Goal: Information Seeking & Learning: Check status

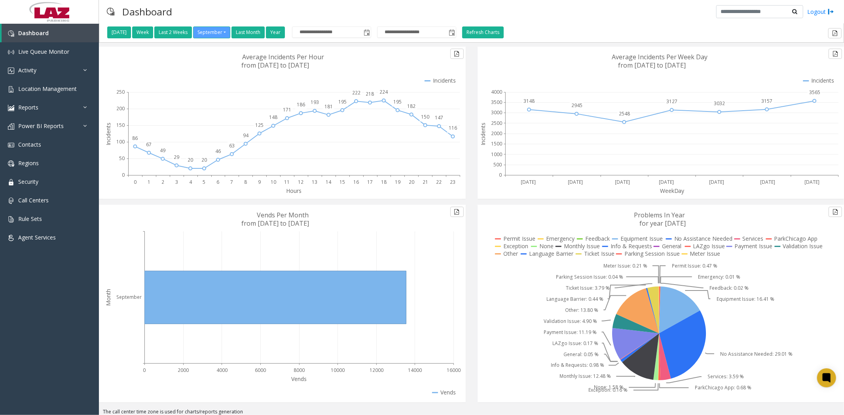
scroll to position [15, 0]
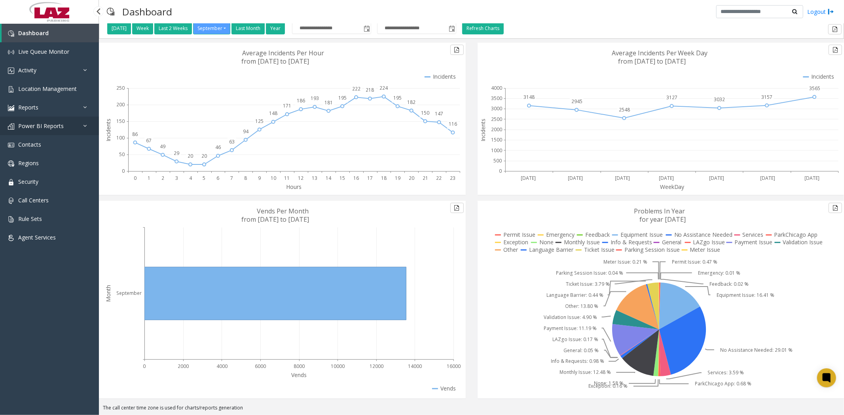
click at [36, 125] on span "Power BI Reports" at bounding box center [41, 126] width 46 height 8
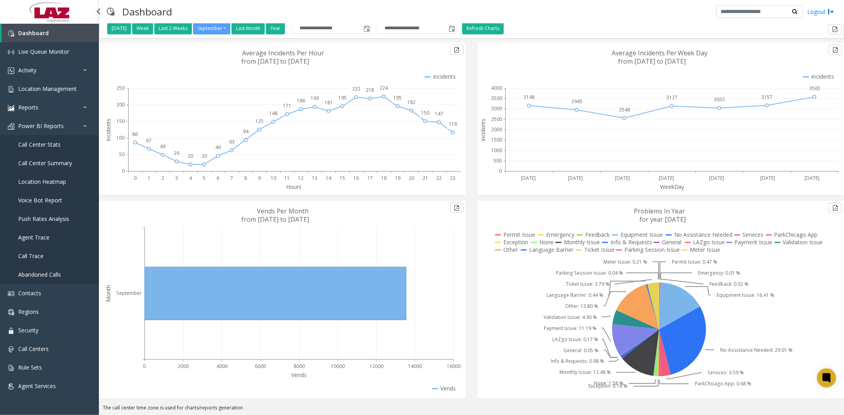
click at [45, 145] on span "Call Center Stats" at bounding box center [39, 145] width 42 height 8
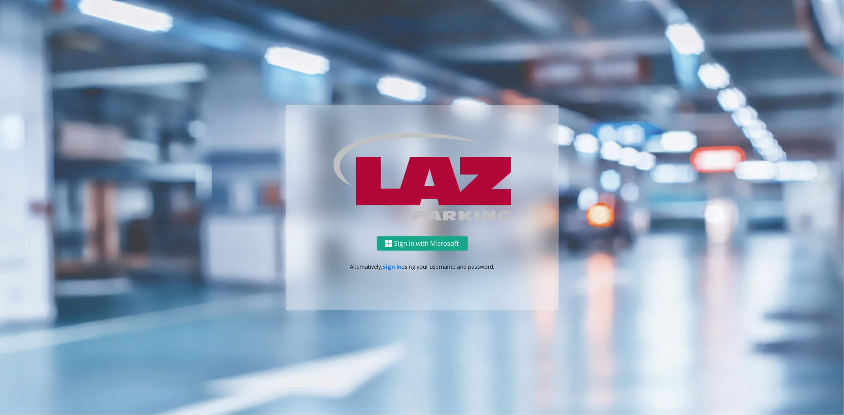
click at [413, 242] on button "Sign in with Microsoft" at bounding box center [422, 244] width 91 height 15
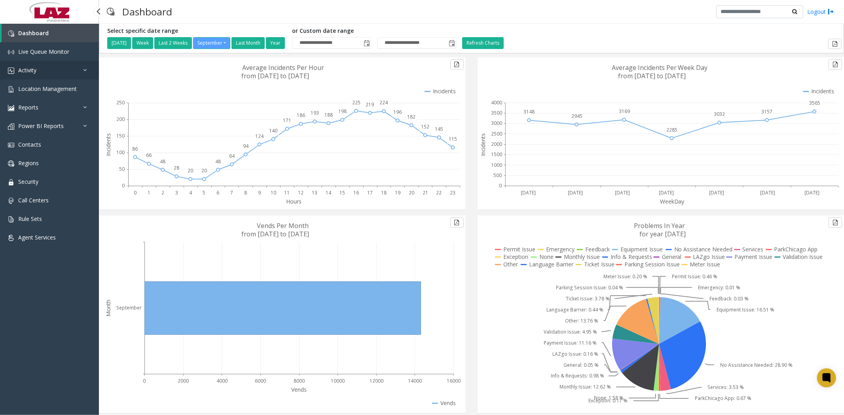
click at [29, 70] on span "Activity" at bounding box center [27, 70] width 18 height 8
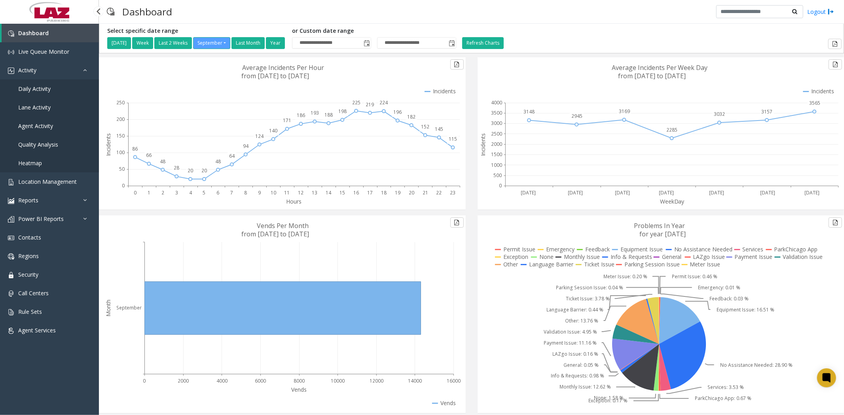
click at [44, 87] on span "Daily Activity" at bounding box center [34, 89] width 32 height 8
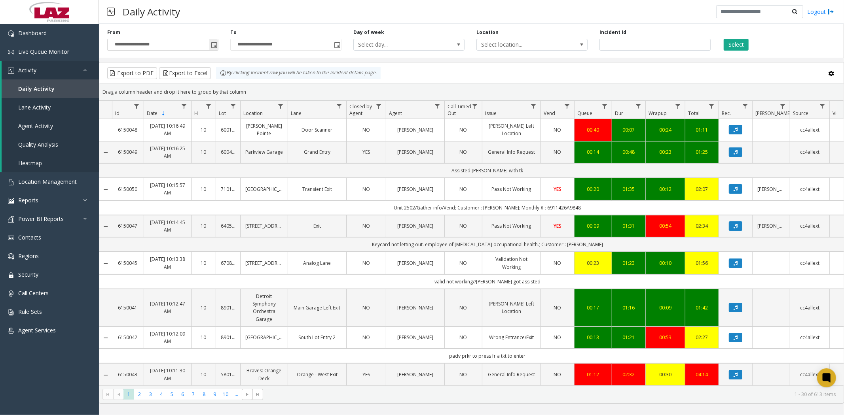
click at [213, 44] on span "Toggle popup" at bounding box center [214, 45] width 6 height 6
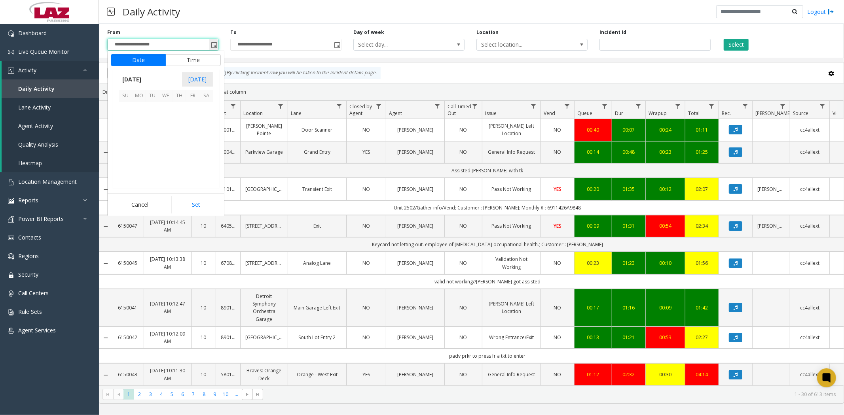
scroll to position [141994, 0]
click at [152, 121] on span "9" at bounding box center [152, 122] width 13 height 13
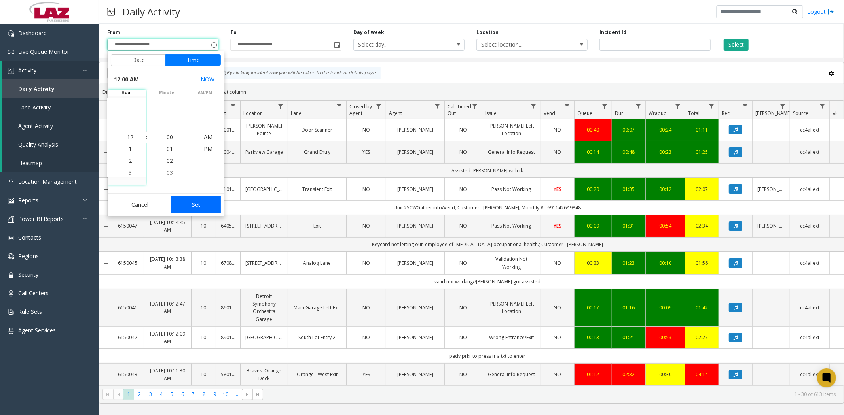
click at [191, 207] on button "Set" at bounding box center [196, 204] width 50 height 17
type input "**********"
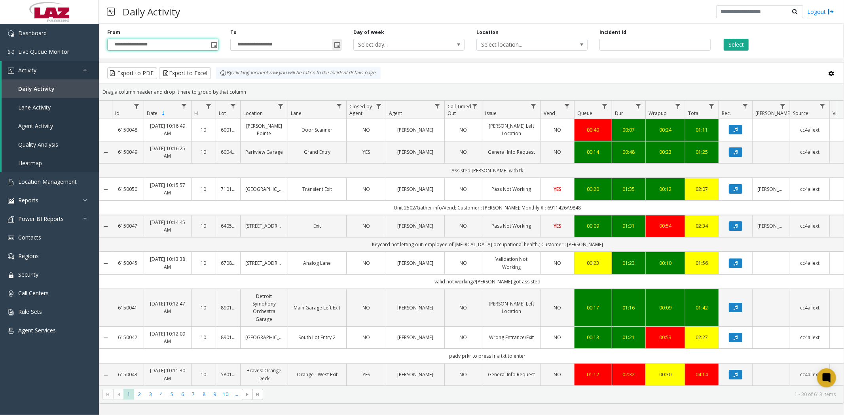
click at [340, 44] on span "Toggle popup" at bounding box center [337, 45] width 6 height 6
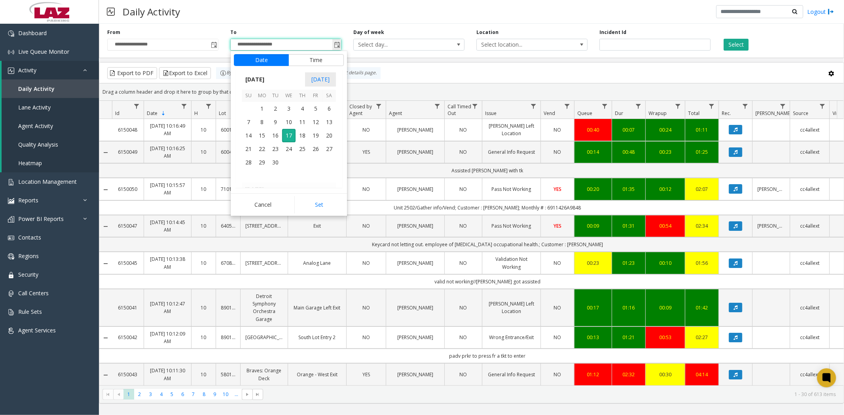
scroll to position [12, 0]
click at [273, 122] on span "9" at bounding box center [275, 122] width 13 height 13
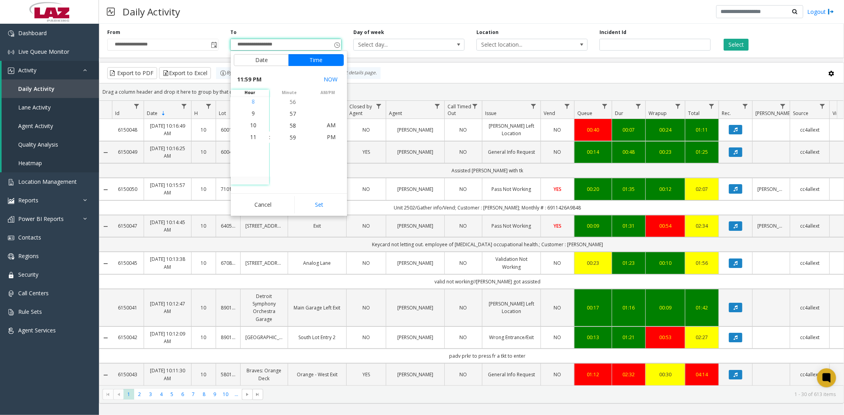
click at [252, 101] on span "8" at bounding box center [253, 102] width 3 height 8
click at [290, 140] on span "00" at bounding box center [293, 137] width 6 height 8
click at [330, 127] on span "AM" at bounding box center [331, 125] width 9 height 8
click at [315, 203] on button "Set" at bounding box center [319, 204] width 50 height 17
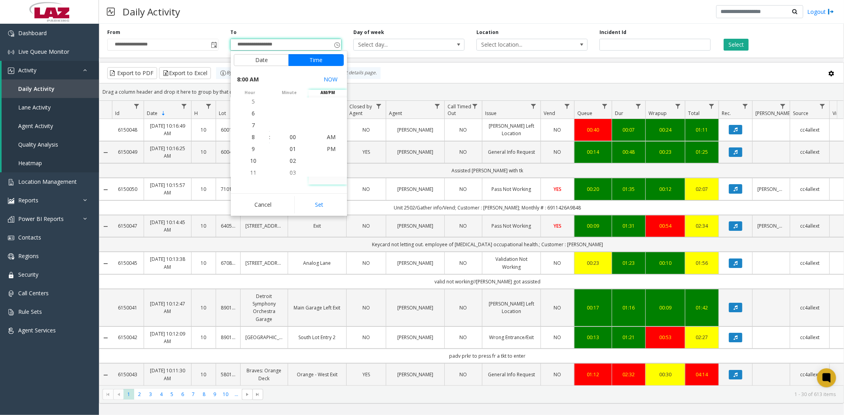
type input "**********"
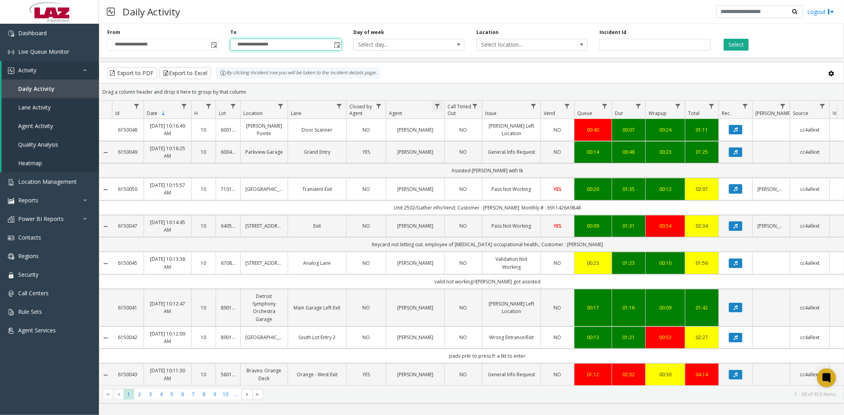
click at [438, 105] on span "Data table" at bounding box center [437, 106] width 6 height 6
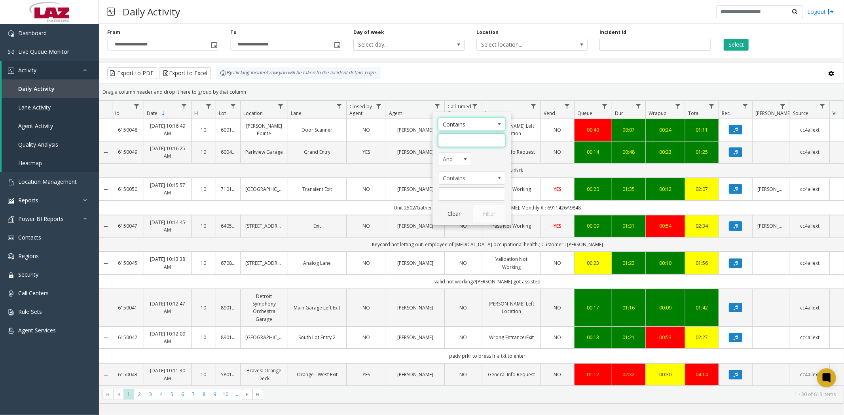
click at [453, 140] on input "Agent Filter" at bounding box center [471, 140] width 67 height 13
type input "****"
click at [489, 214] on button "Filter" at bounding box center [489, 213] width 32 height 17
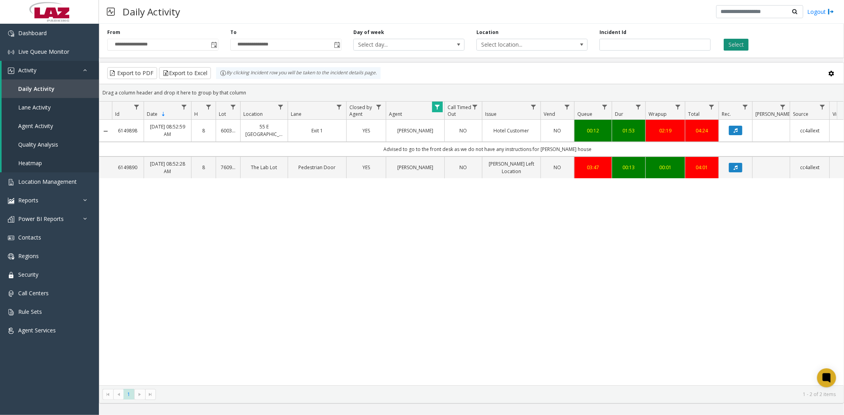
click at [741, 42] on button "Select" at bounding box center [736, 45] width 25 height 12
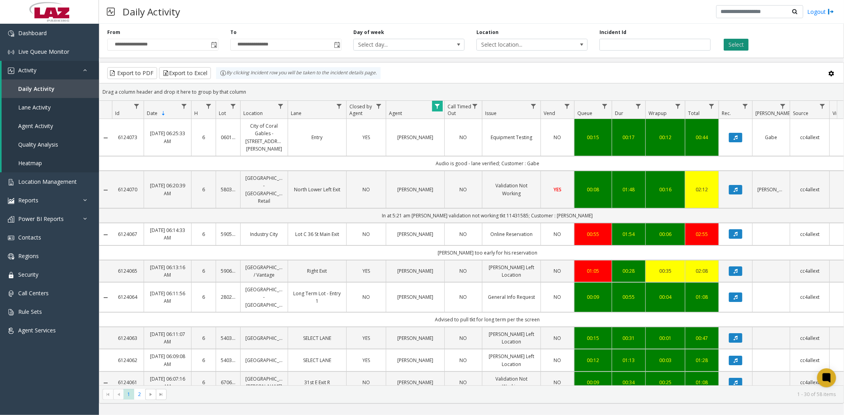
click at [738, 42] on button "Select" at bounding box center [736, 45] width 25 height 12
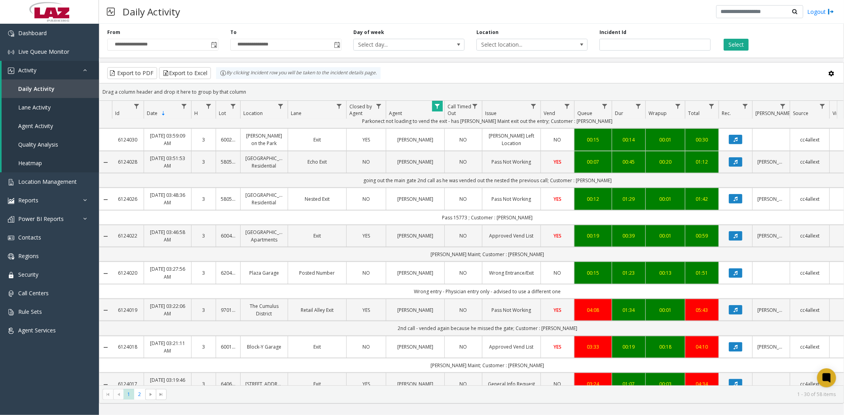
scroll to position [759, 0]
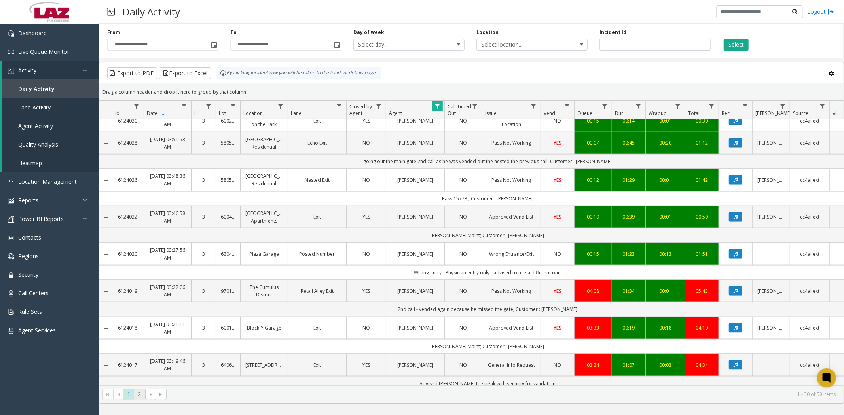
click at [139, 397] on span "2" at bounding box center [139, 394] width 11 height 11
